Goal: Find specific page/section: Find specific page/section

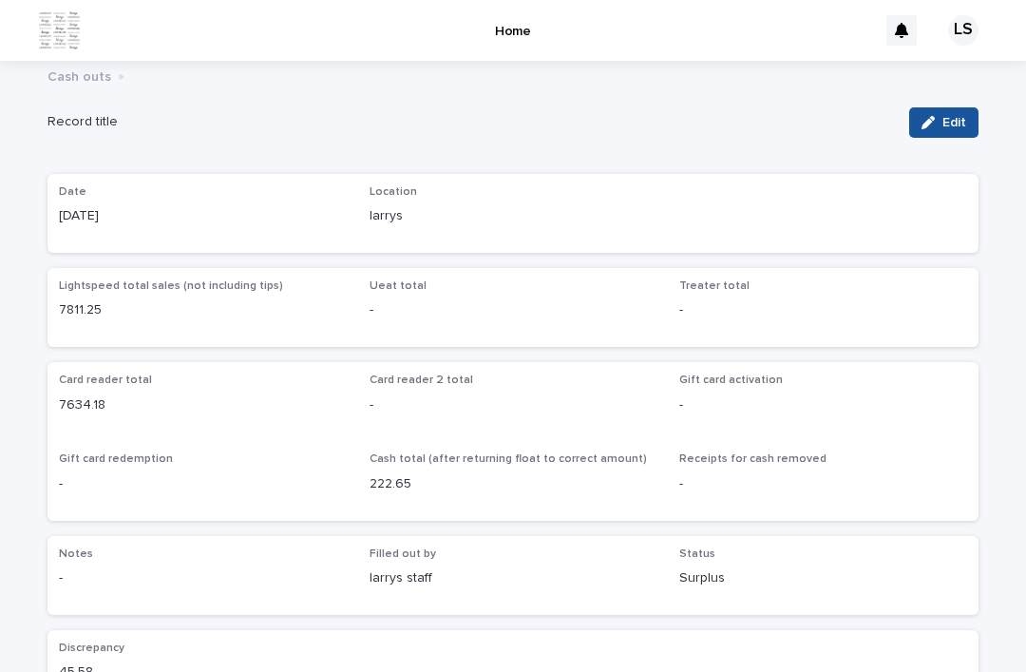
scroll to position [61, 0]
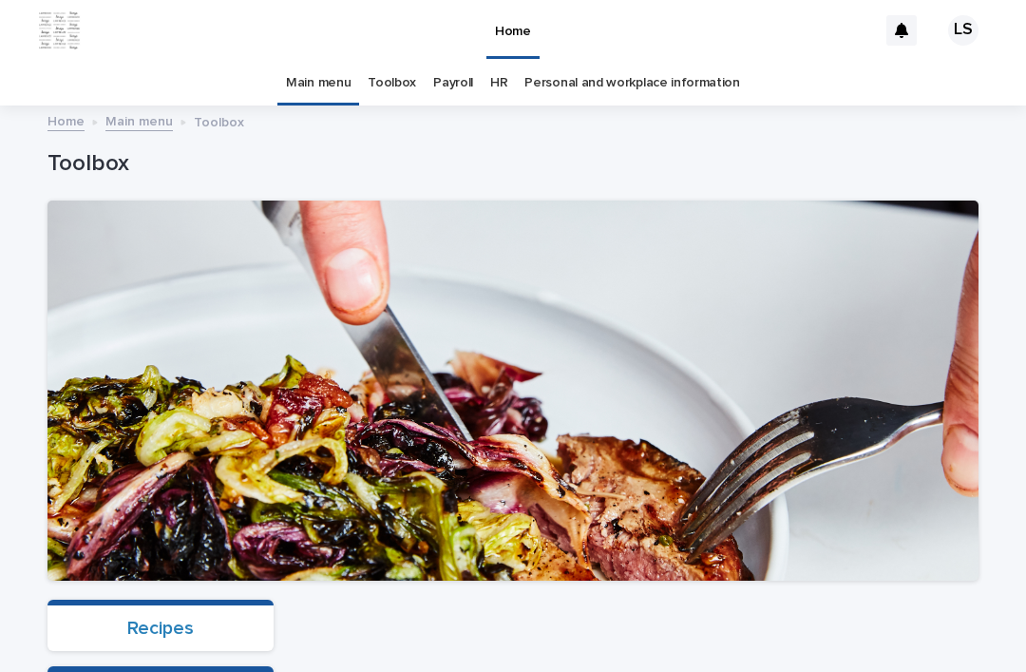
click at [159, 619] on link "Recipes" at bounding box center [160, 628] width 67 height 19
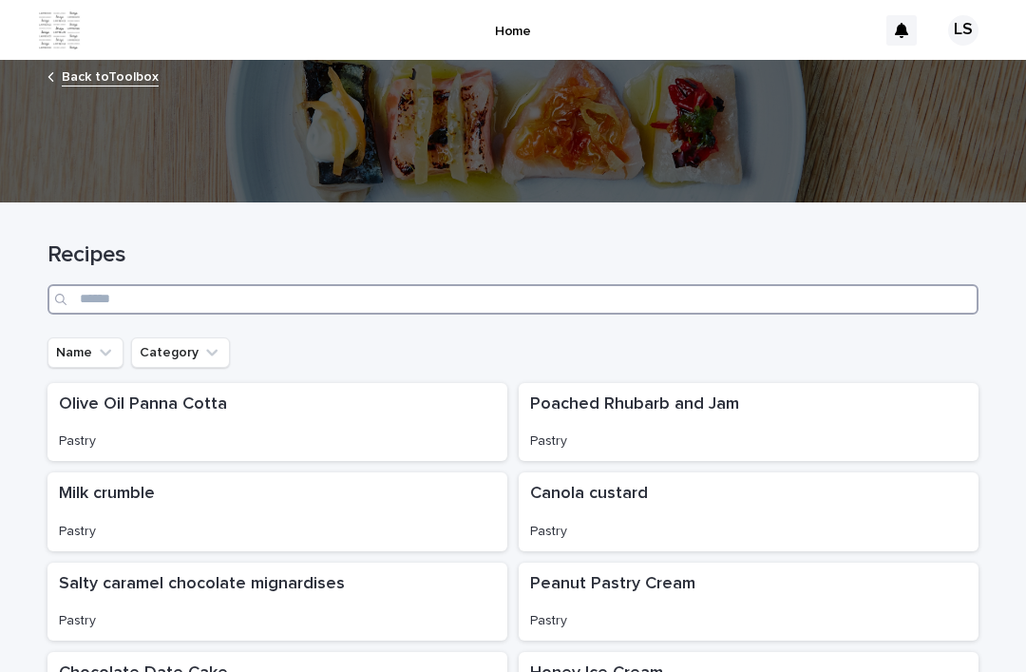
click at [384, 284] on input "Search" at bounding box center [513, 299] width 931 height 30
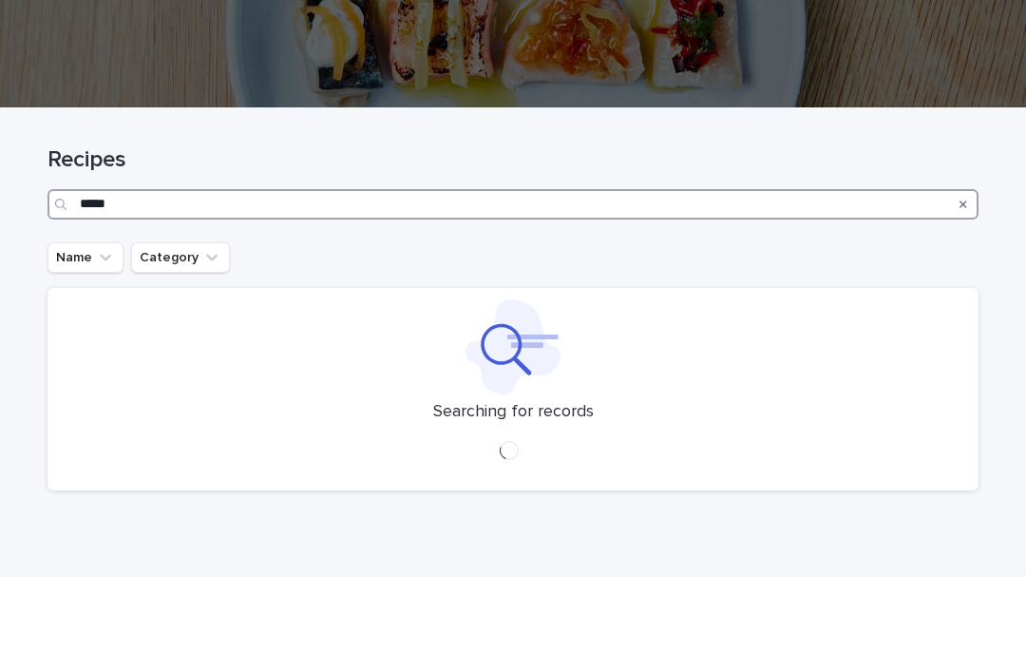
type input "*****"
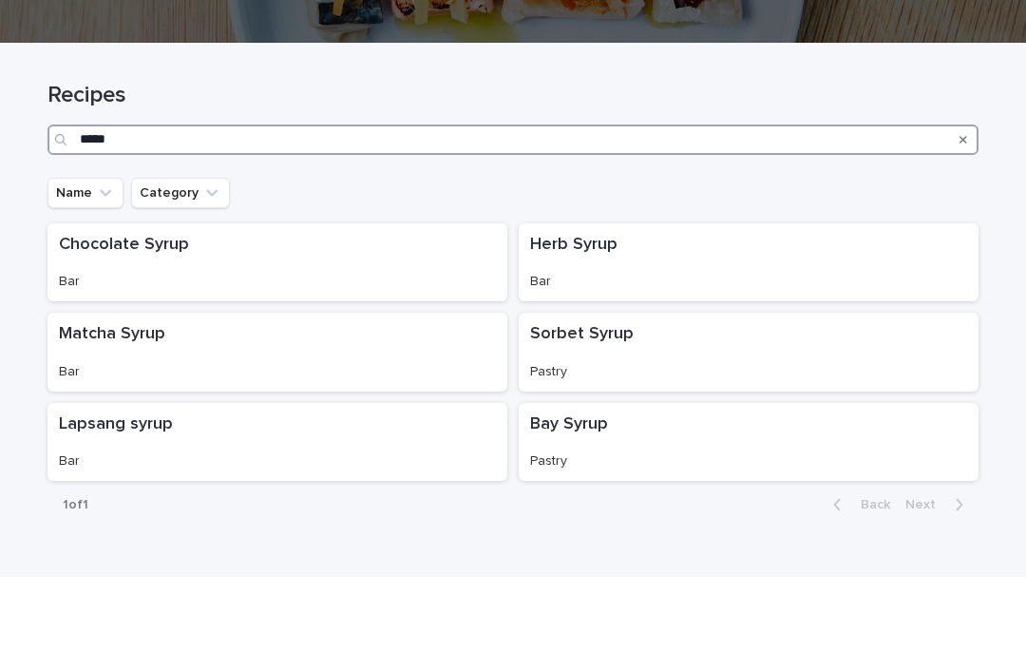
scroll to position [66, 0]
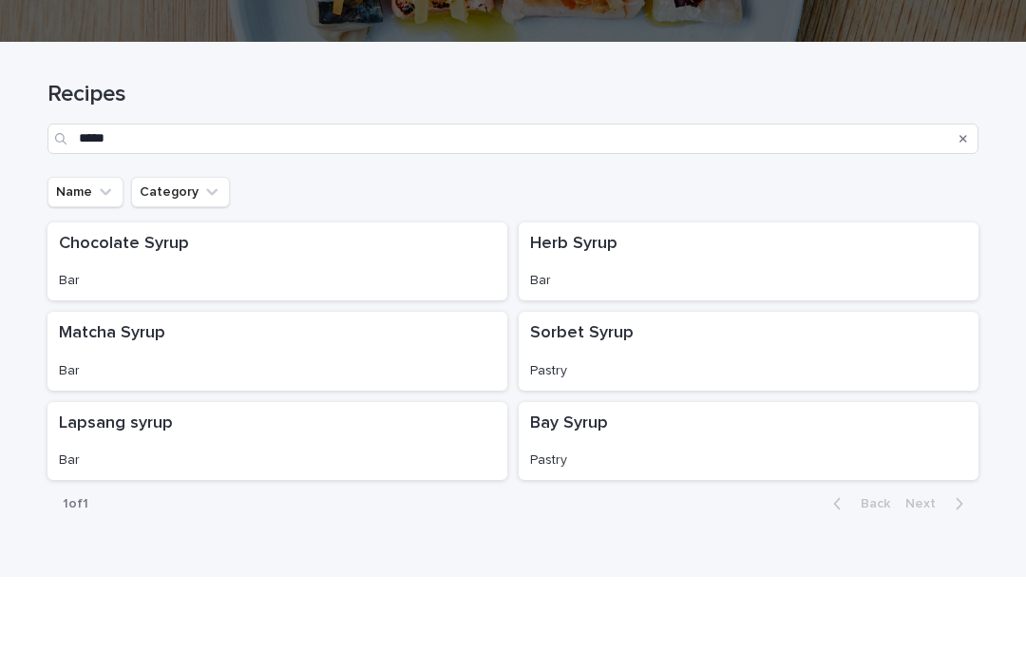
click at [270, 364] on div "Bar" at bounding box center [277, 374] width 437 height 20
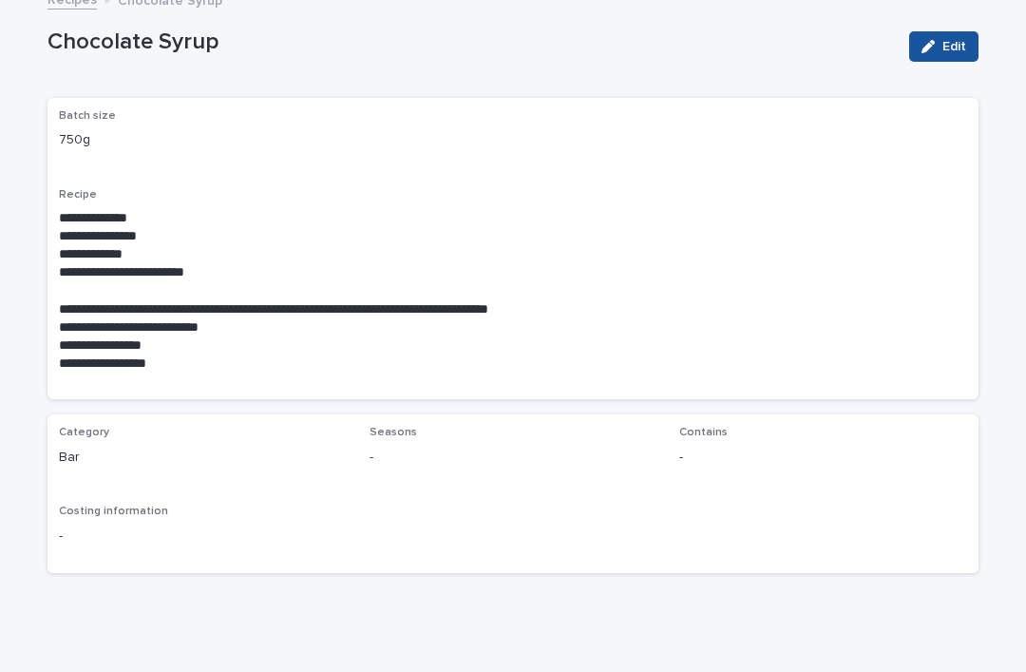
scroll to position [75, 0]
